Goal: Obtain resource: Download file/media

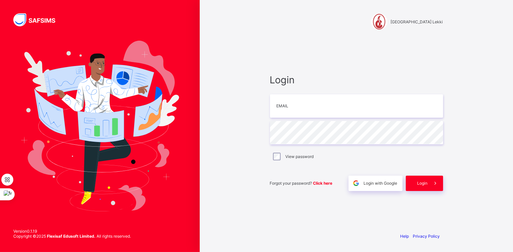
type input "**********"
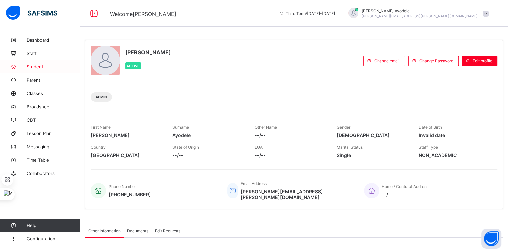
click at [42, 66] on span "Student" at bounding box center [53, 66] width 53 height 5
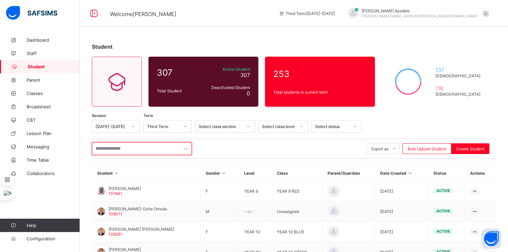
click at [123, 144] on input "text" at bounding box center [142, 148] width 100 height 13
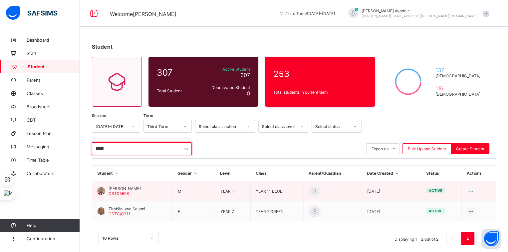
type input "*****"
click at [141, 187] on span "[PERSON_NAME]" at bounding box center [124, 188] width 32 height 5
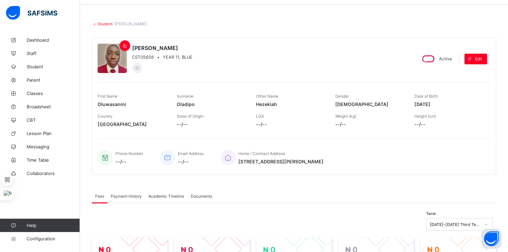
scroll to position [23, 0]
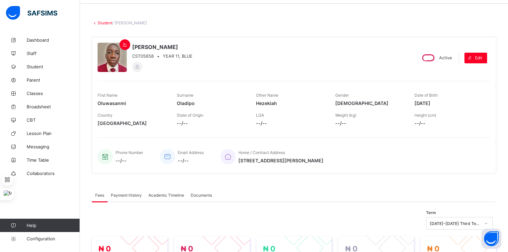
click at [153, 192] on span "Academic Timeline" at bounding box center [166, 194] width 36 height 5
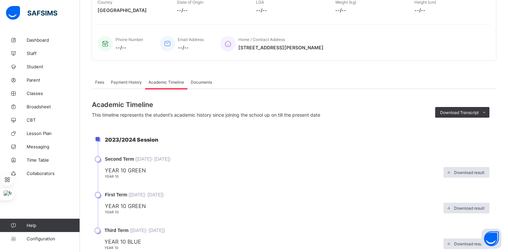
scroll to position [136, 0]
click at [448, 108] on div "Download Transcript" at bounding box center [462, 112] width 54 height 11
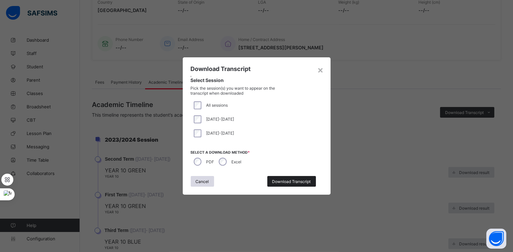
click at [284, 183] on span "Download Transcript" at bounding box center [291, 181] width 39 height 5
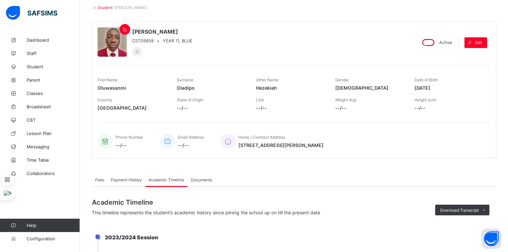
scroll to position [35, 0]
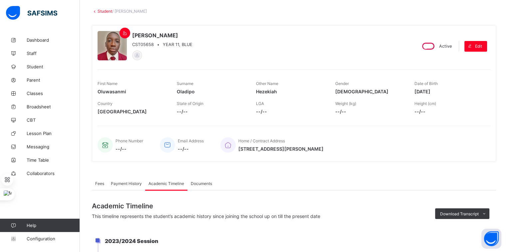
click at [102, 12] on link "Student" at bounding box center [104, 11] width 15 height 5
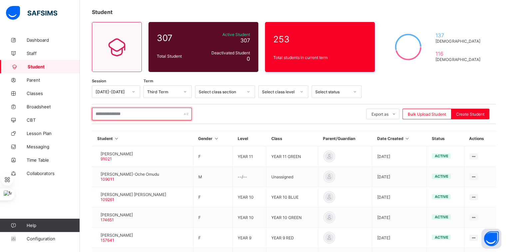
click at [109, 111] on input "text" at bounding box center [142, 113] width 100 height 13
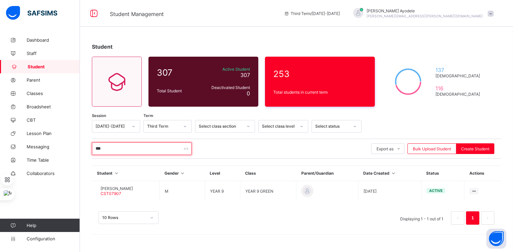
type input "***"
drag, startPoint x: 256, startPoint y: 205, endPoint x: 200, endPoint y: 200, distance: 56.1
click at [200, 200] on div "10 Rows Displaying 1 - 1 out of 1 1" at bounding box center [296, 214] width 409 height 33
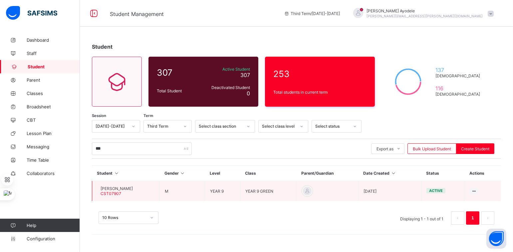
click at [133, 186] on span "[PERSON_NAME]" at bounding box center [116, 188] width 32 height 5
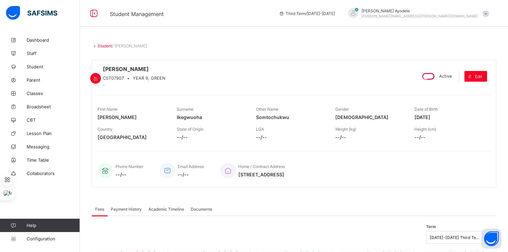
click at [165, 212] on div "Academic Timeline" at bounding box center [166, 208] width 42 height 13
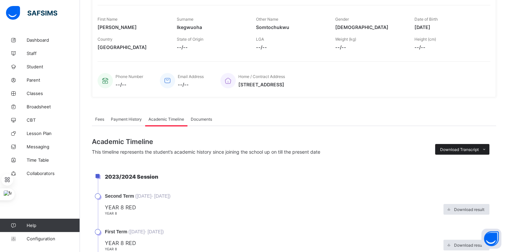
scroll to position [90, 0]
click at [451, 152] on span "Download Transcript" at bounding box center [459, 149] width 39 height 5
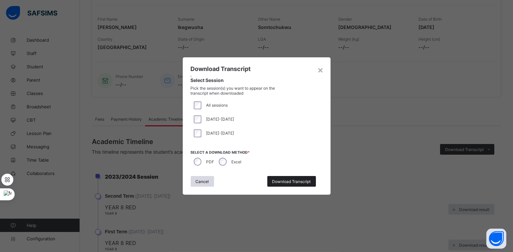
click at [281, 182] on span "Download Transcript" at bounding box center [291, 181] width 39 height 5
